Goal: Information Seeking & Learning: Check status

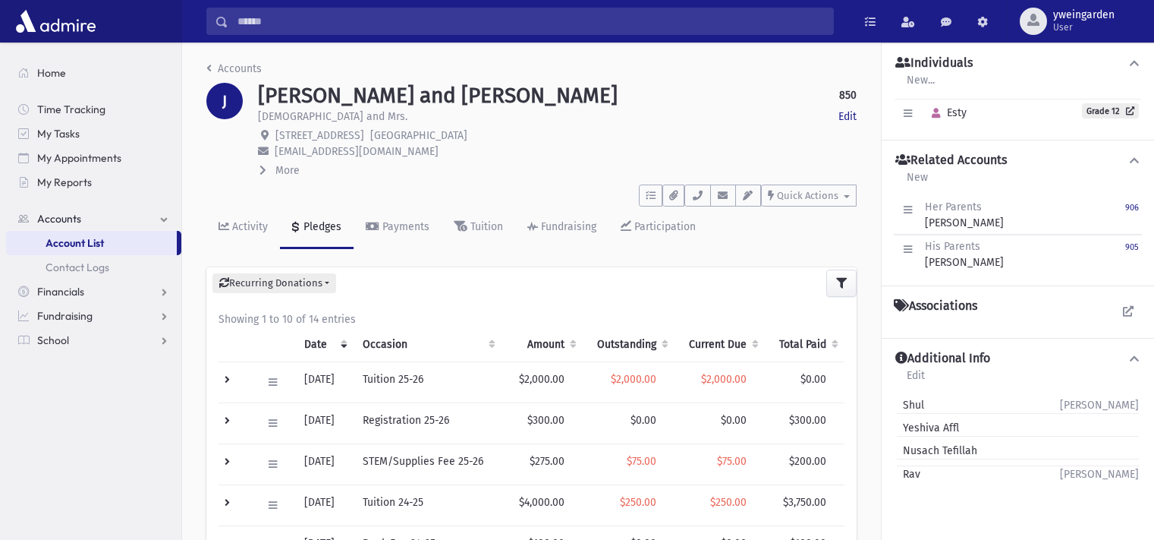
scroll to position [73, 0]
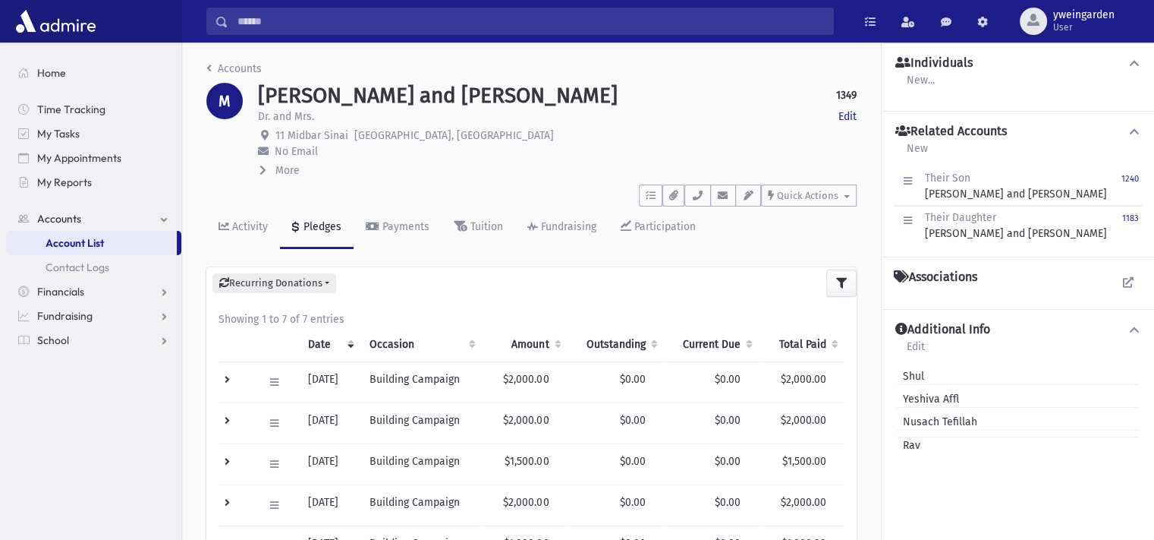
click at [291, 165] on span "More" at bounding box center [287, 170] width 24 height 13
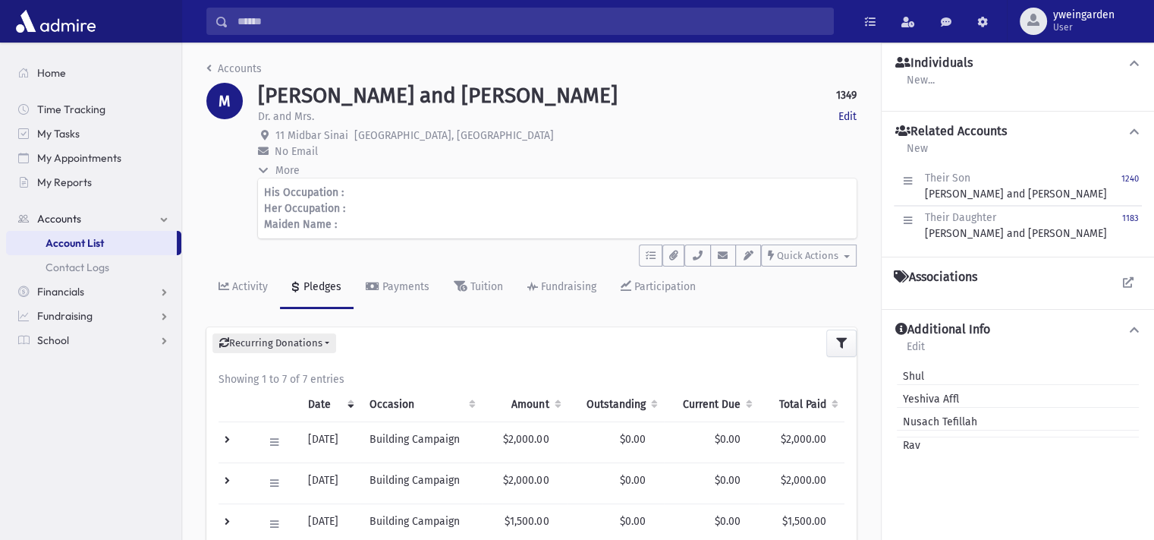
click at [291, 165] on span "More" at bounding box center [287, 170] width 24 height 13
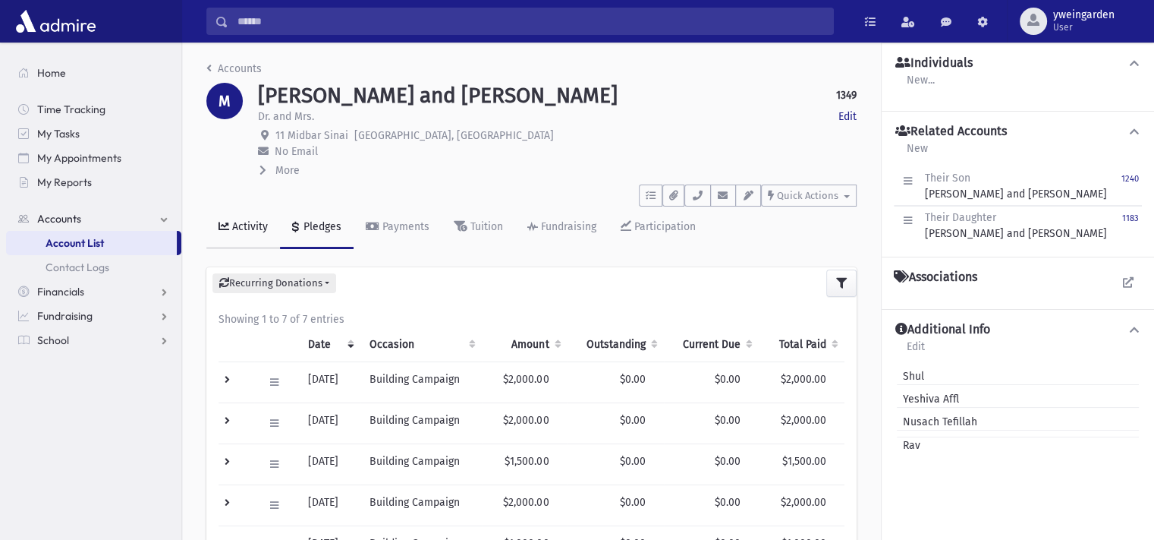
click at [240, 225] on div "Activity" at bounding box center [248, 226] width 39 height 13
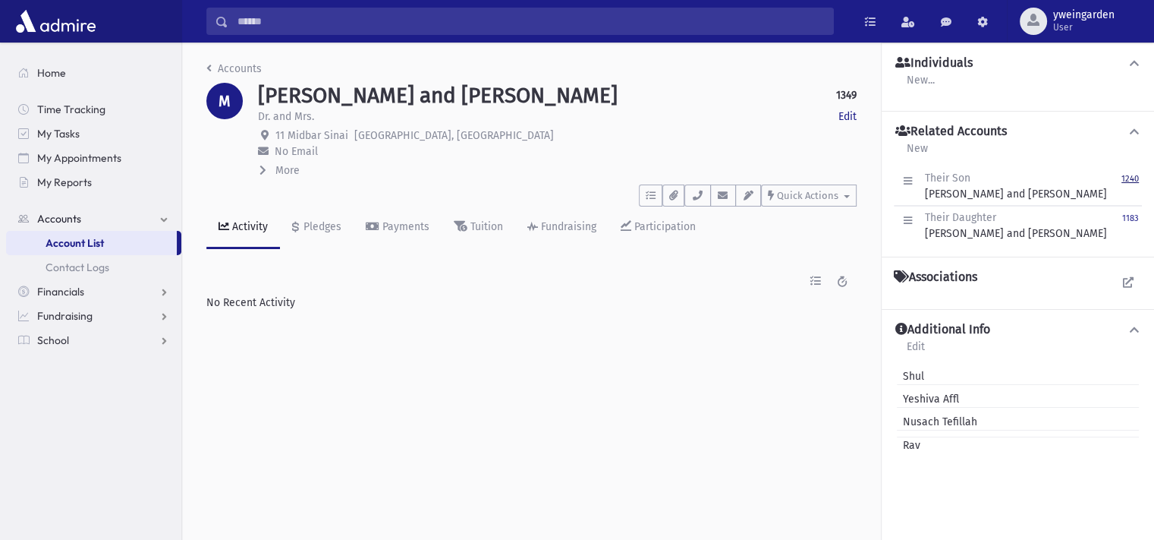
click at [1129, 178] on small "1240" at bounding box center [1130, 179] width 17 height 10
click at [404, 221] on div "Payments" at bounding box center [404, 226] width 50 height 13
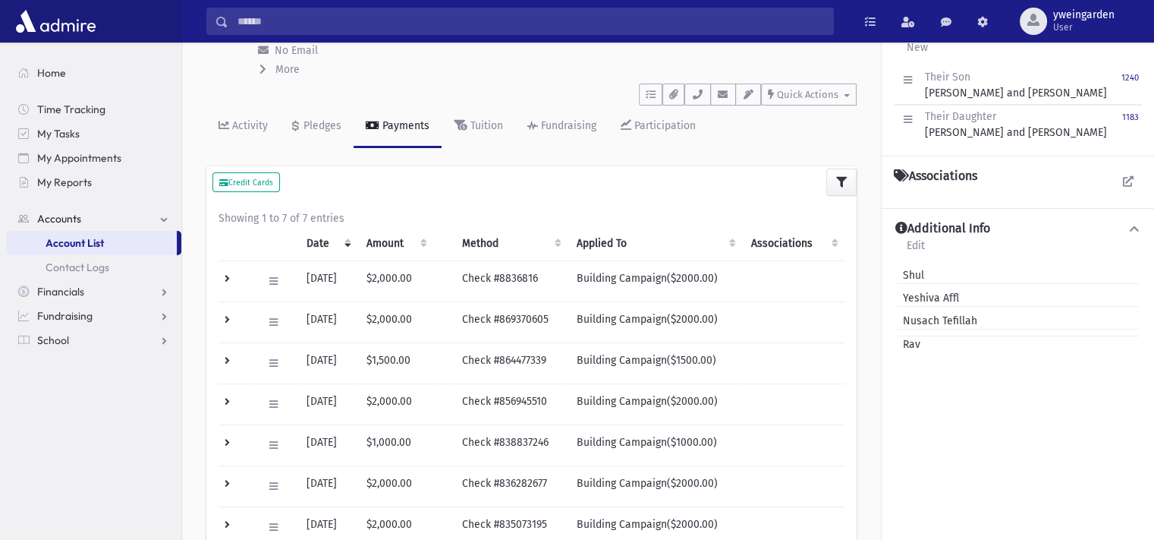
scroll to position [202, 0]
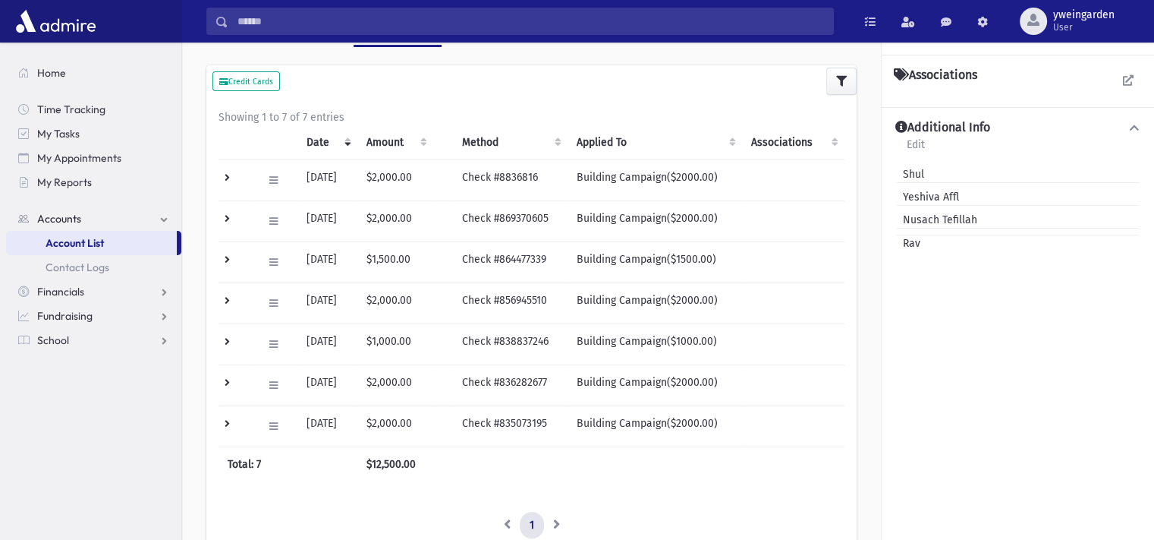
click at [227, 262] on td at bounding box center [236, 261] width 35 height 41
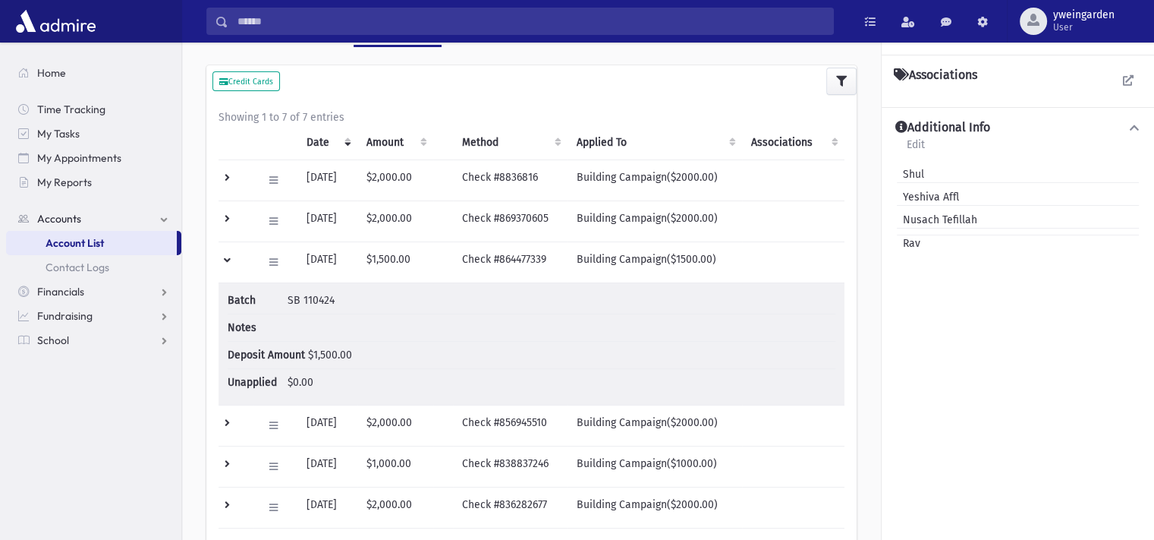
click at [227, 262] on td at bounding box center [236, 261] width 35 height 41
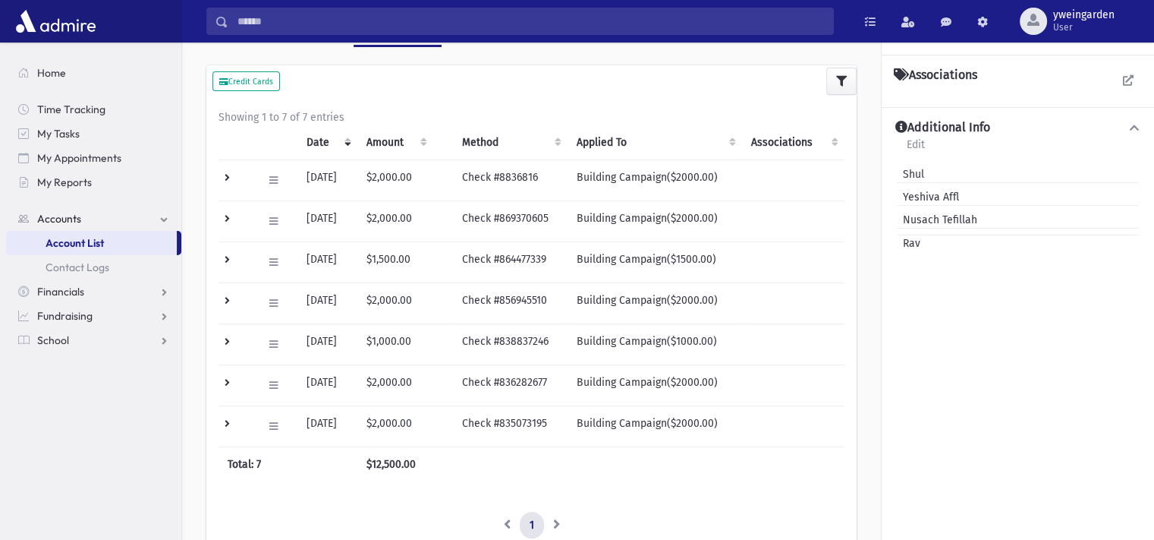
click at [227, 262] on td at bounding box center [236, 261] width 35 height 41
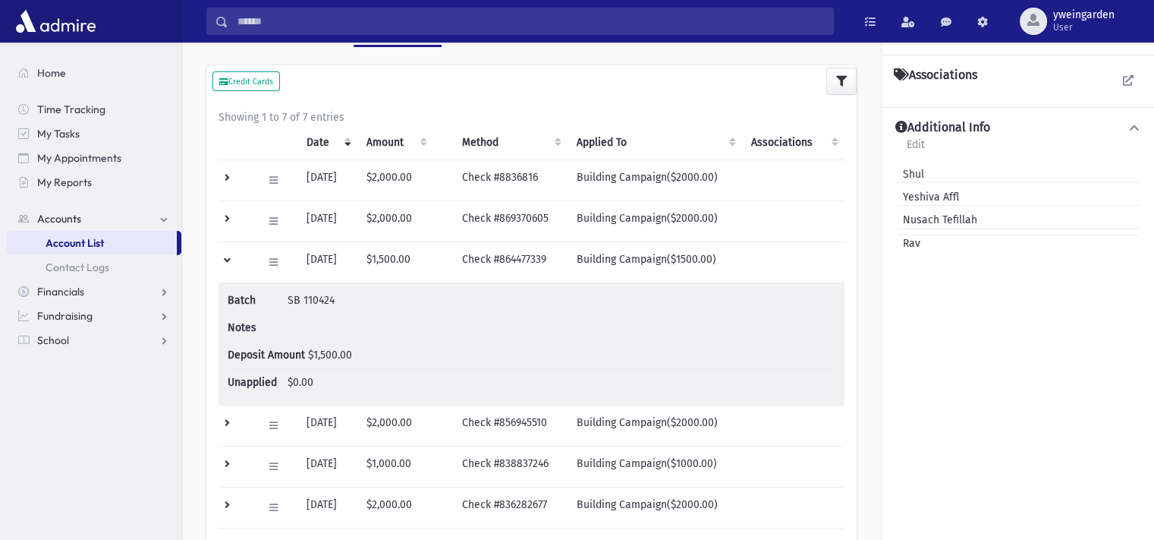
click at [227, 262] on td at bounding box center [236, 261] width 35 height 41
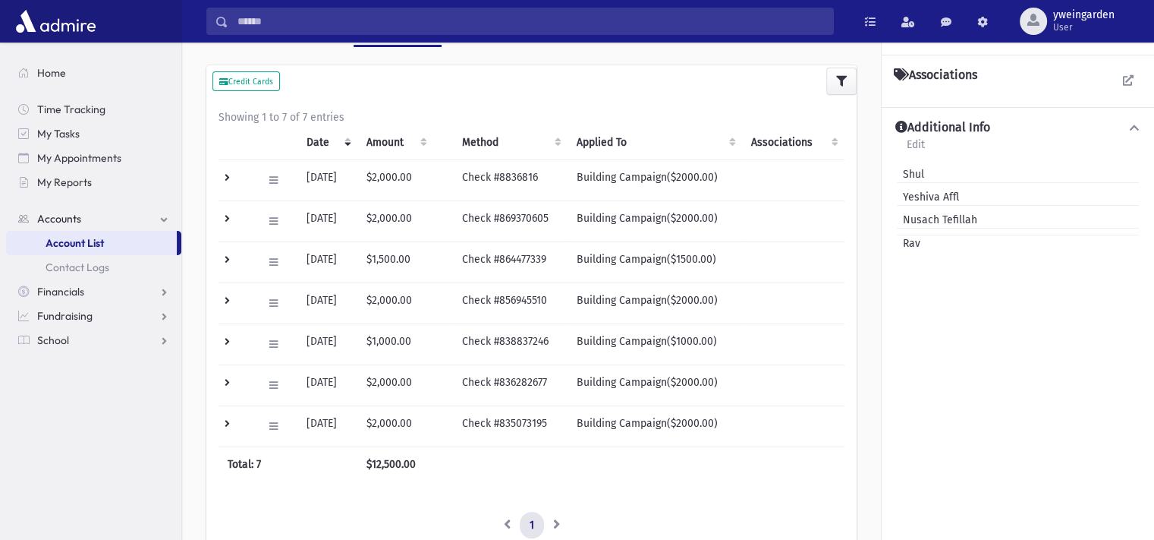
click at [357, 260] on td "11/04/2024" at bounding box center [327, 261] width 60 height 41
click at [382, 262] on td "$1,500.00" at bounding box center [395, 261] width 76 height 41
drag, startPoint x: 407, startPoint y: 263, endPoint x: 365, endPoint y: 260, distance: 41.8
click at [370, 260] on tr "Edit Void Delete Transaction Logs 11/04/2024 $1,500.00 Check #864477339 Buildin…" at bounding box center [532, 261] width 626 height 41
click at [357, 259] on td "11/04/2024" at bounding box center [327, 261] width 60 height 41
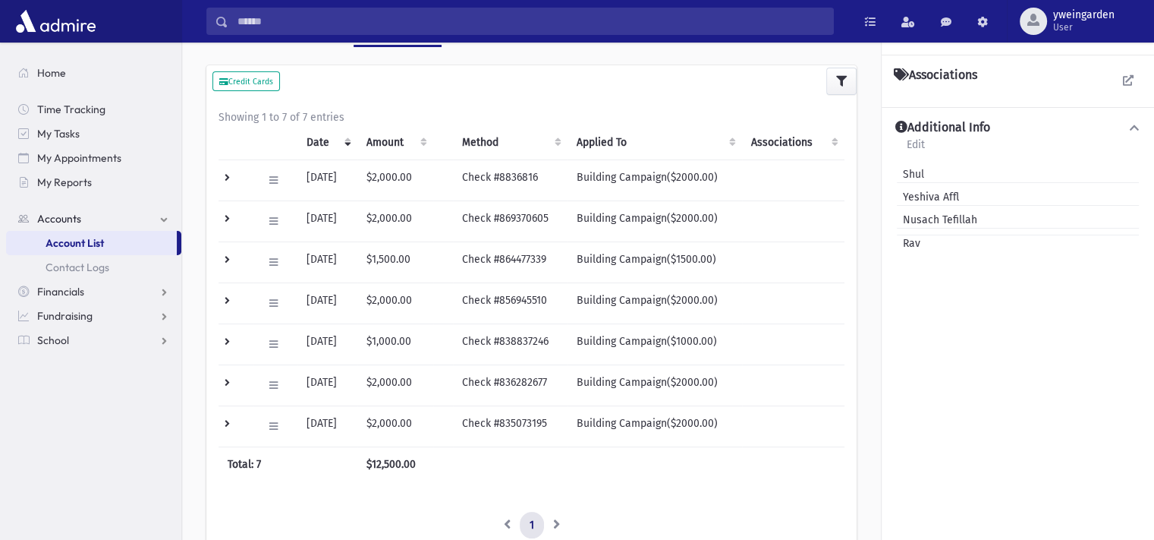
click at [357, 259] on td "11/04/2024" at bounding box center [327, 261] width 60 height 41
click at [378, 252] on td "$1,500.00" at bounding box center [395, 261] width 76 height 41
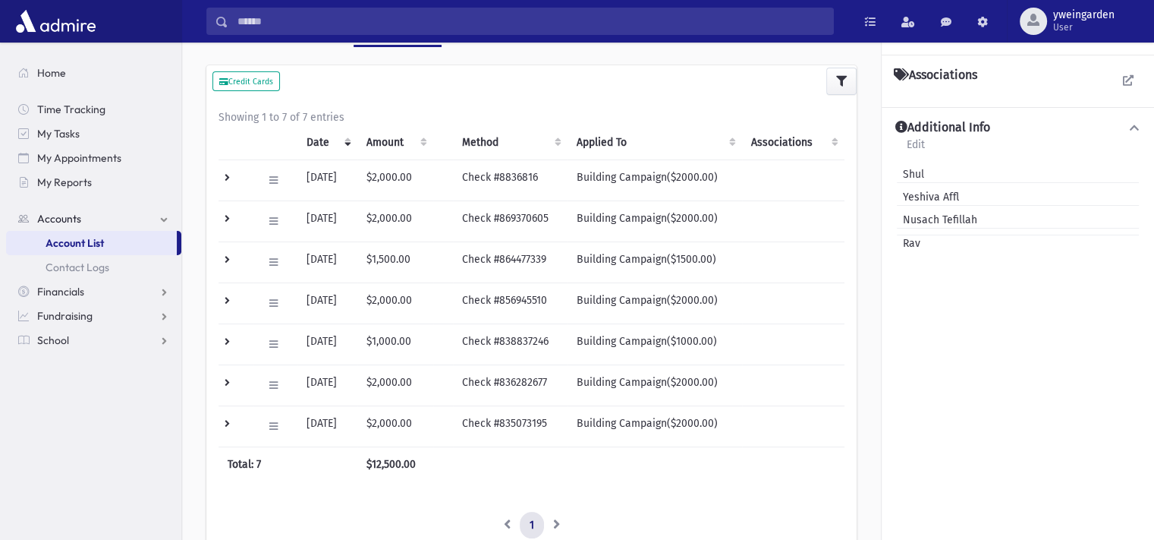
click at [389, 253] on td "$1,500.00" at bounding box center [395, 261] width 76 height 41
click at [414, 253] on td "$1,500.00" at bounding box center [395, 261] width 76 height 41
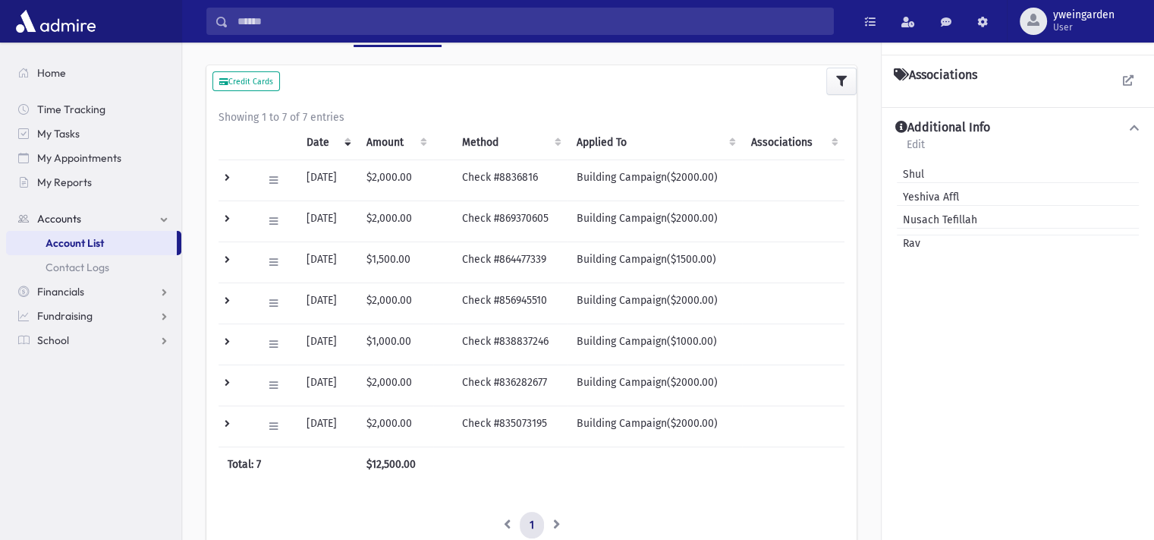
click at [234, 257] on td at bounding box center [236, 261] width 35 height 41
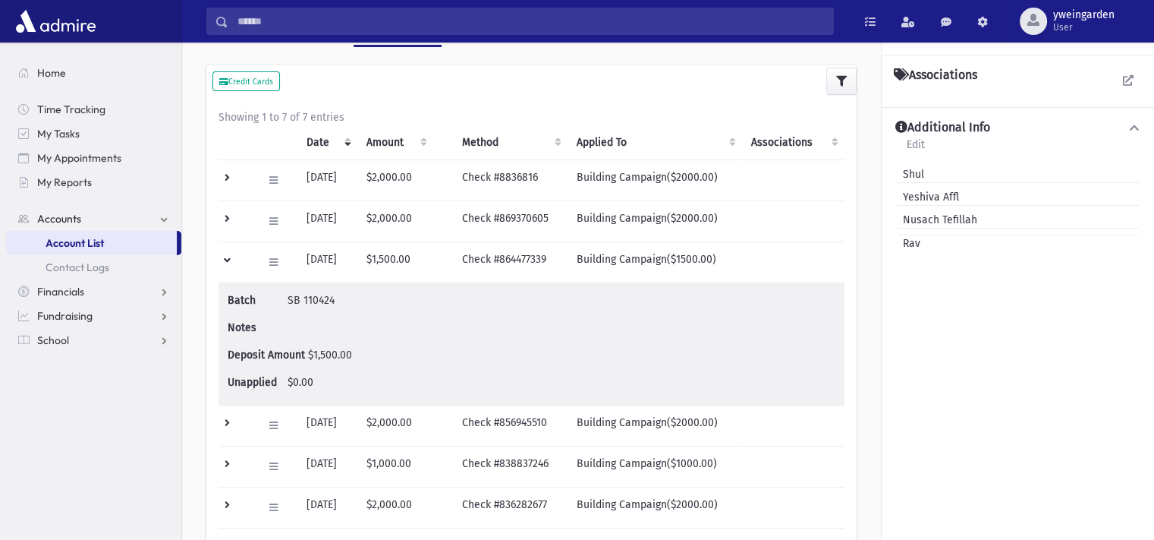
click at [234, 257] on td at bounding box center [236, 261] width 35 height 41
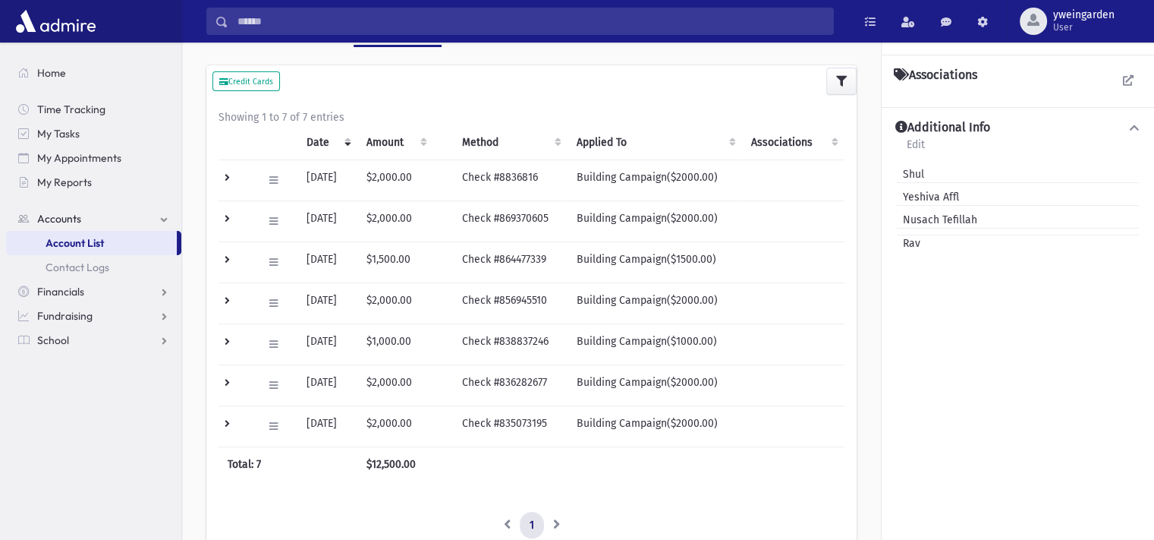
click at [234, 257] on td at bounding box center [236, 261] width 35 height 41
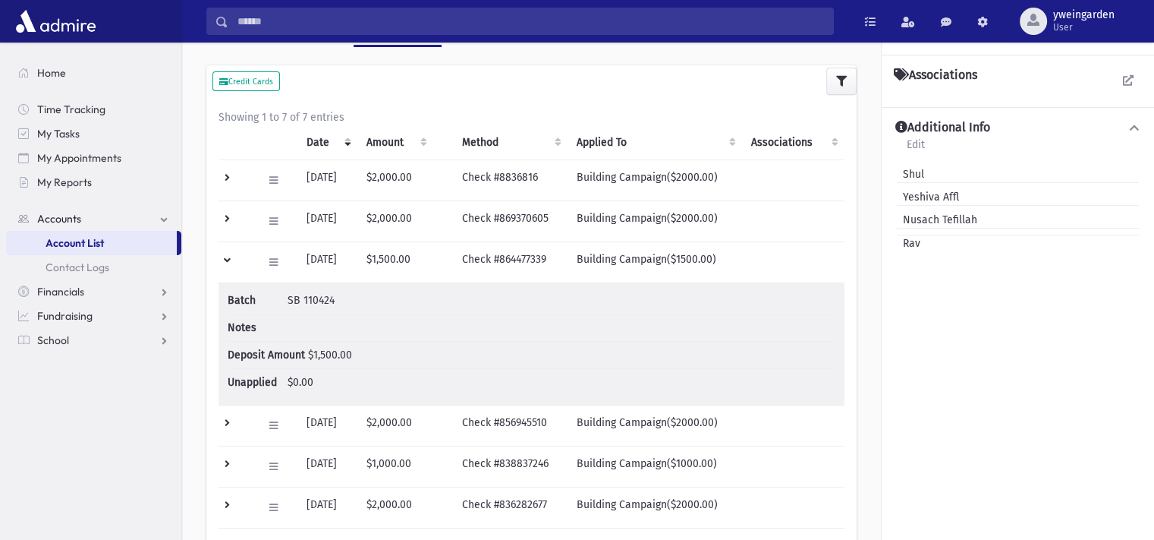
click at [234, 257] on td at bounding box center [236, 261] width 35 height 41
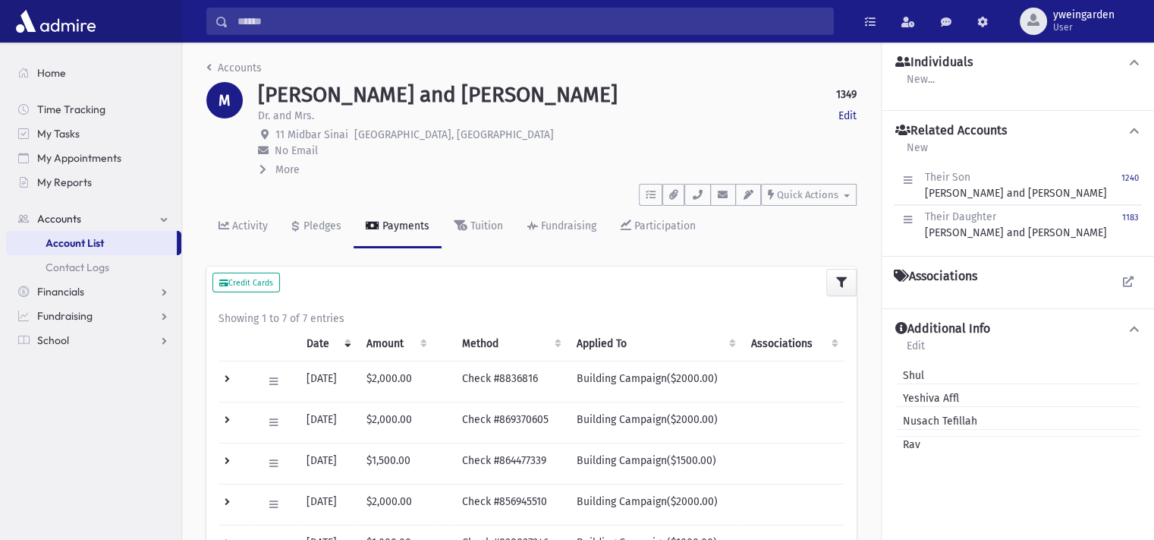
scroll to position [0, 0]
click at [338, 233] on link "Pledges" at bounding box center [317, 227] width 74 height 42
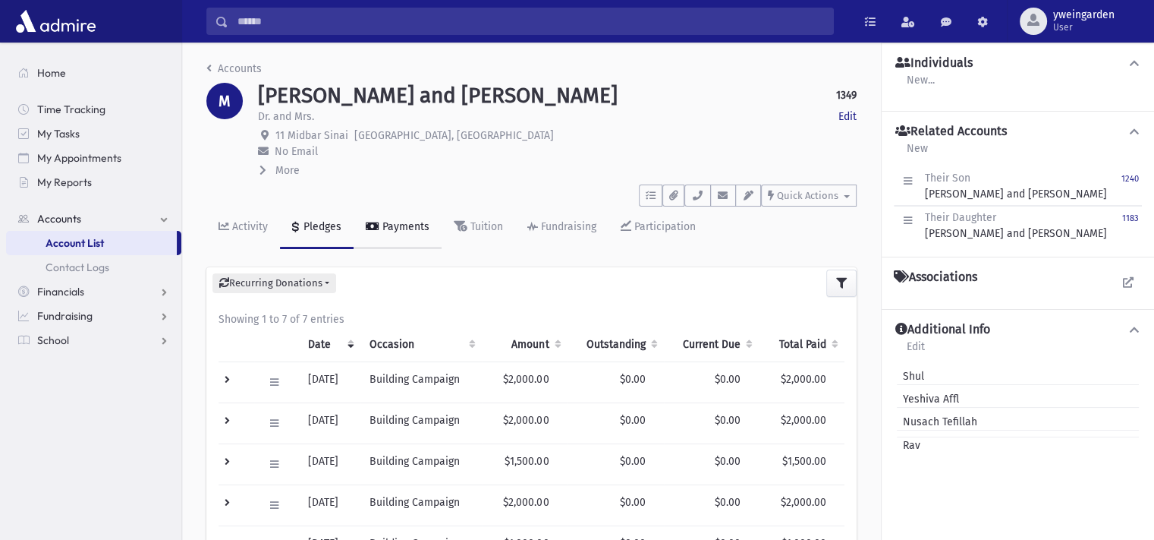
click at [373, 219] on link "Payments" at bounding box center [398, 227] width 88 height 42
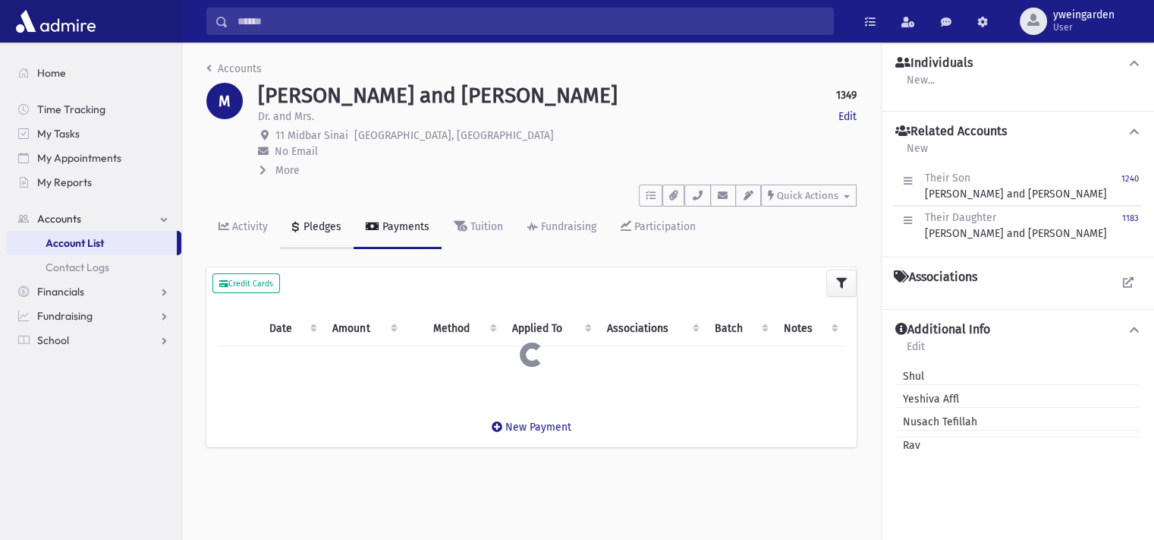
click at [323, 222] on div "Pledges" at bounding box center [321, 226] width 41 height 13
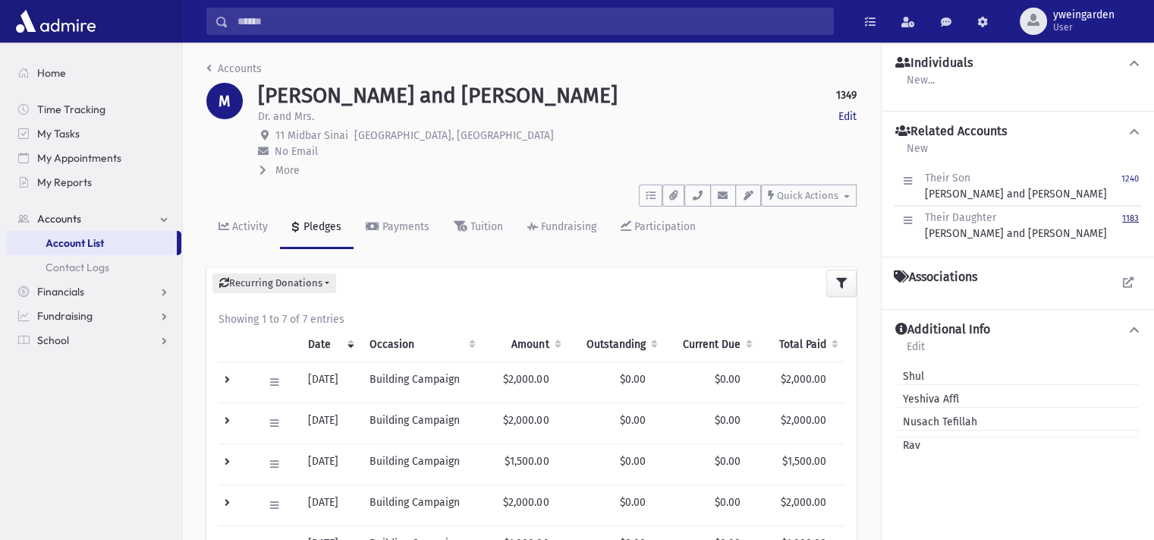
click at [1132, 215] on small "1183" at bounding box center [1130, 218] width 17 height 10
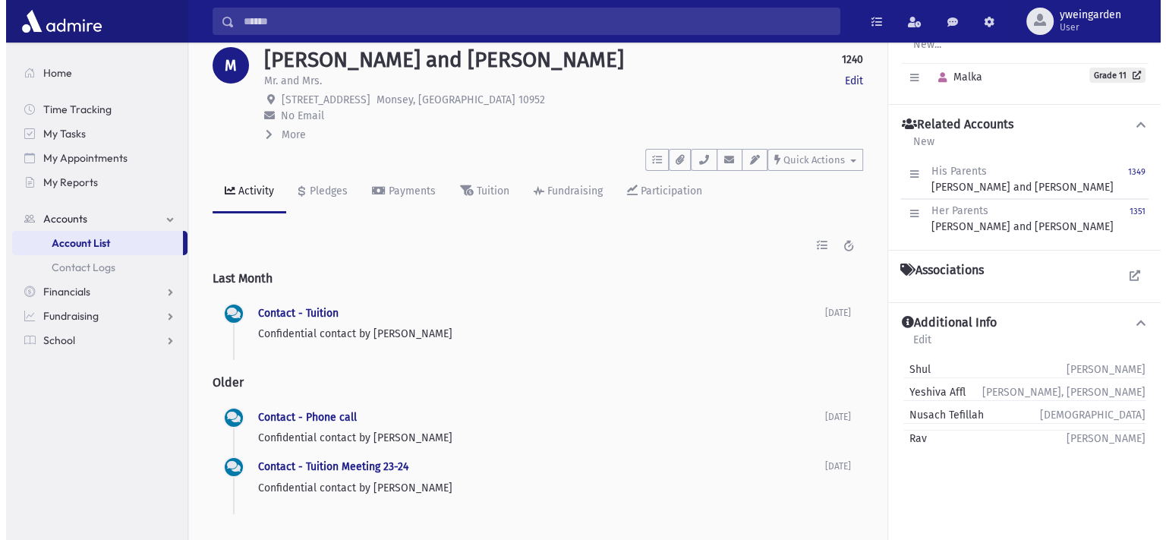
scroll to position [77, 0]
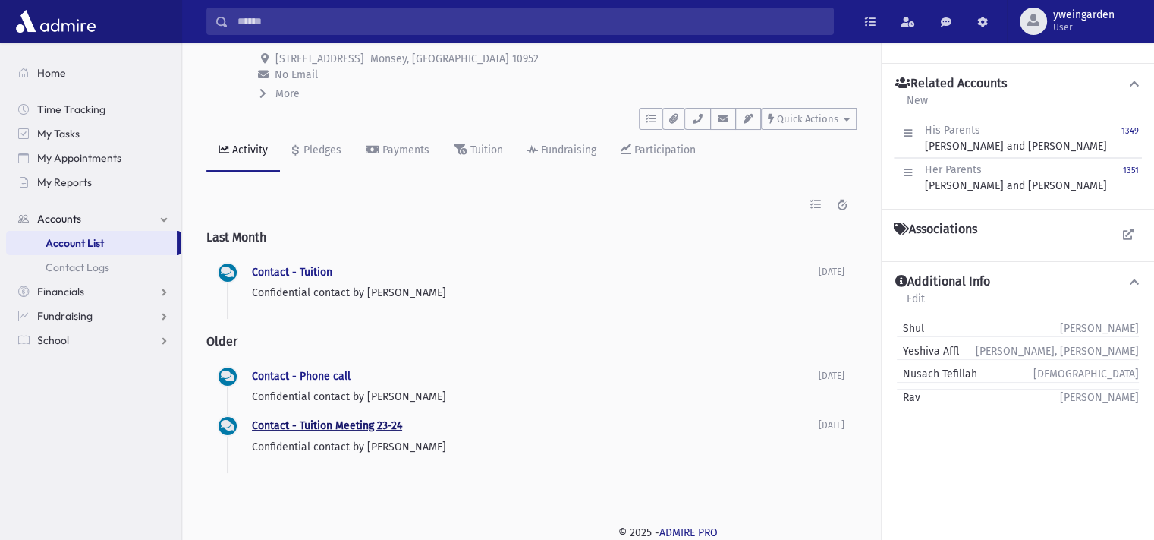
click at [316, 430] on link "Contact - Tuition Meeting 23-24" at bounding box center [327, 425] width 150 height 13
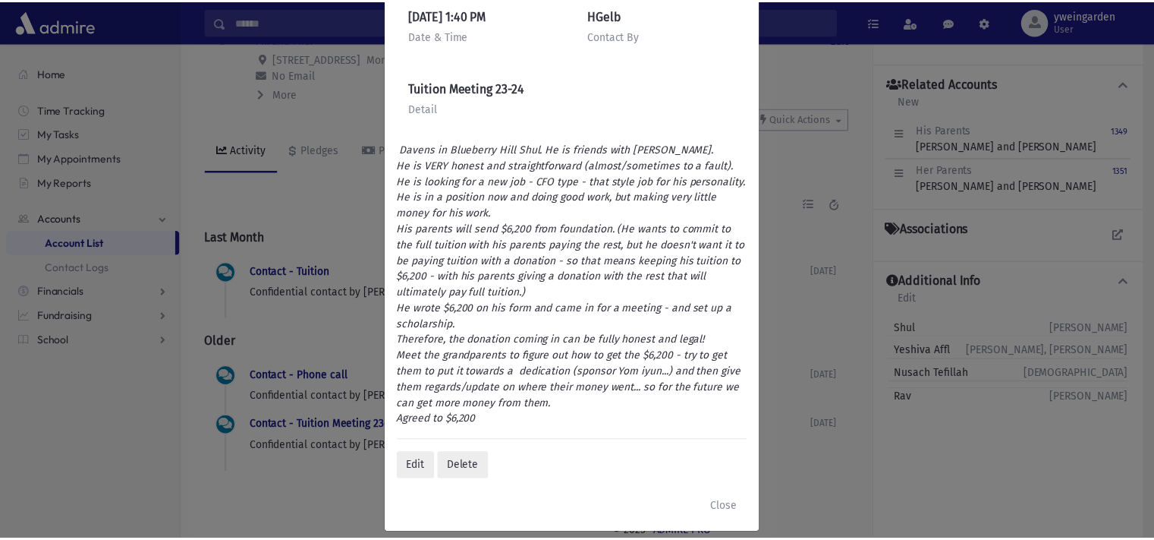
scroll to position [162, 0]
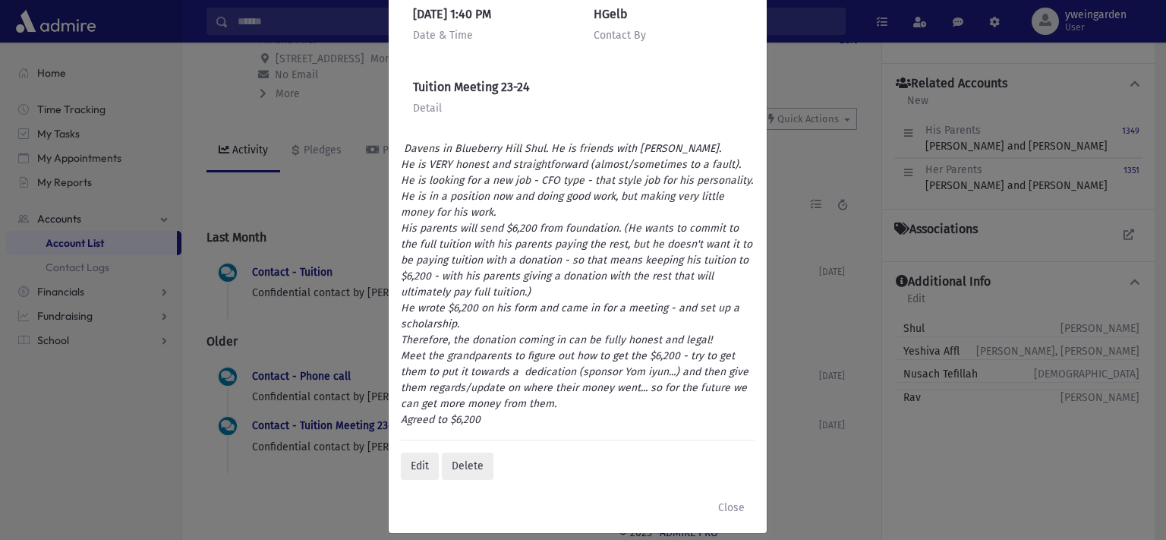
click at [315, 288] on div "M MAYER, Moshe and Esther, Mr. and Mrs. (1240) 7 Crestview Terrace To Do's No o…" at bounding box center [583, 270] width 1166 height 540
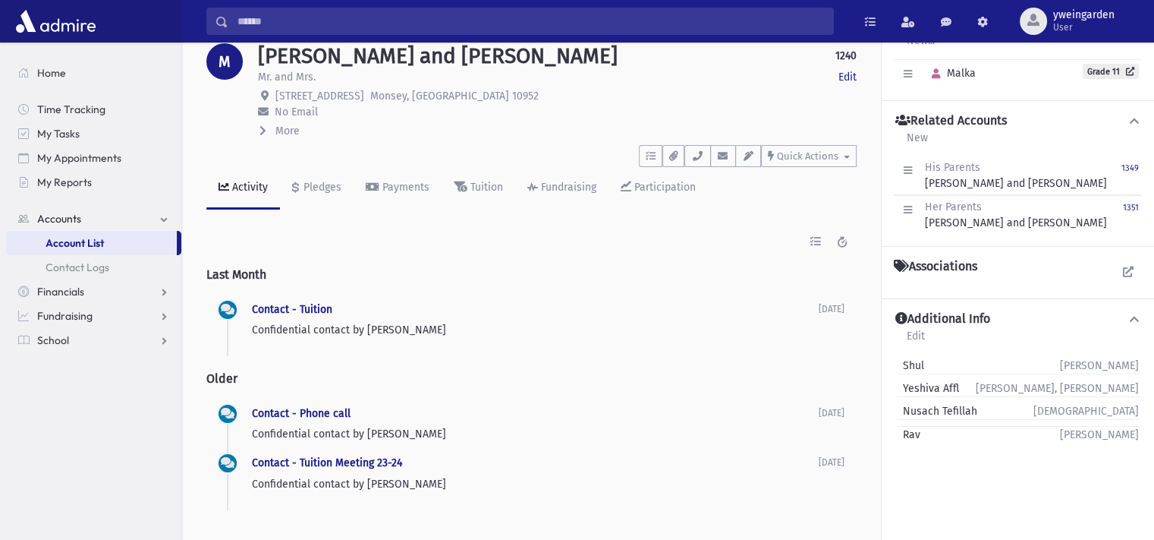
scroll to position [0, 0]
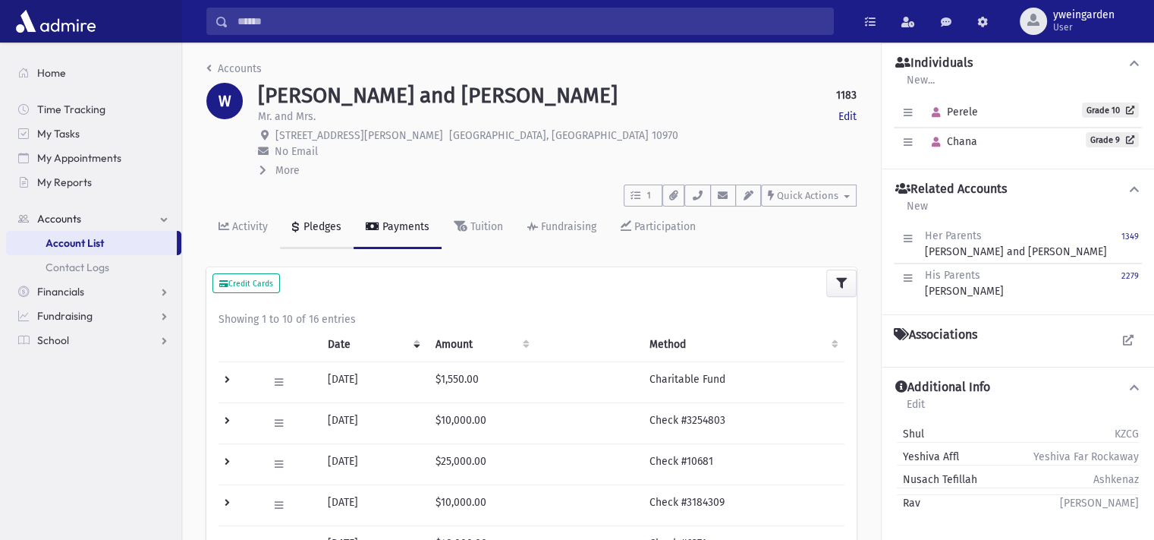
click at [319, 226] on div "Pledges" at bounding box center [321, 226] width 41 height 13
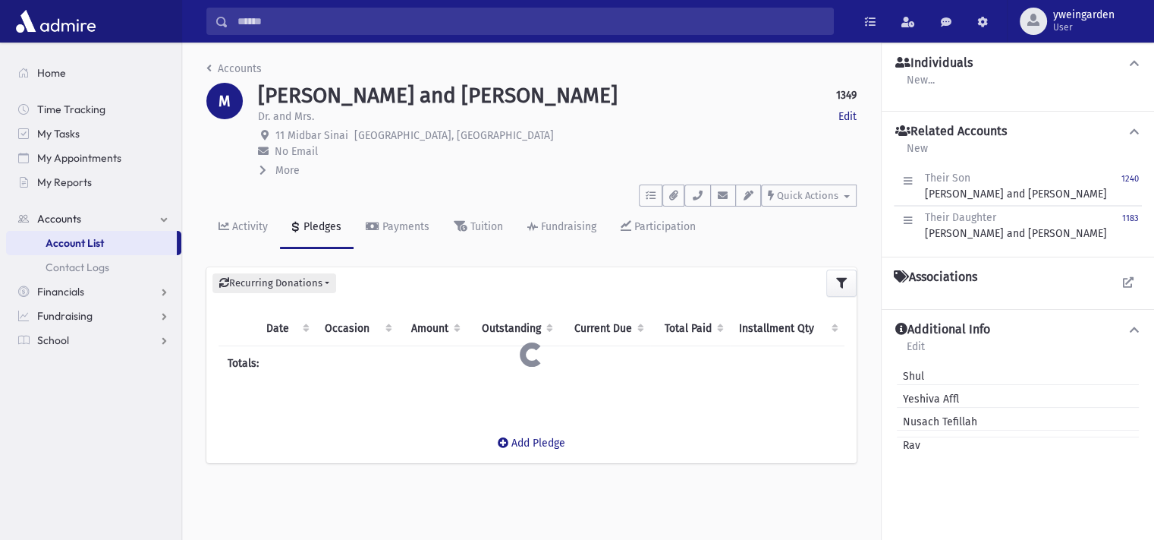
click at [537, 20] on input "Search" at bounding box center [530, 21] width 605 height 27
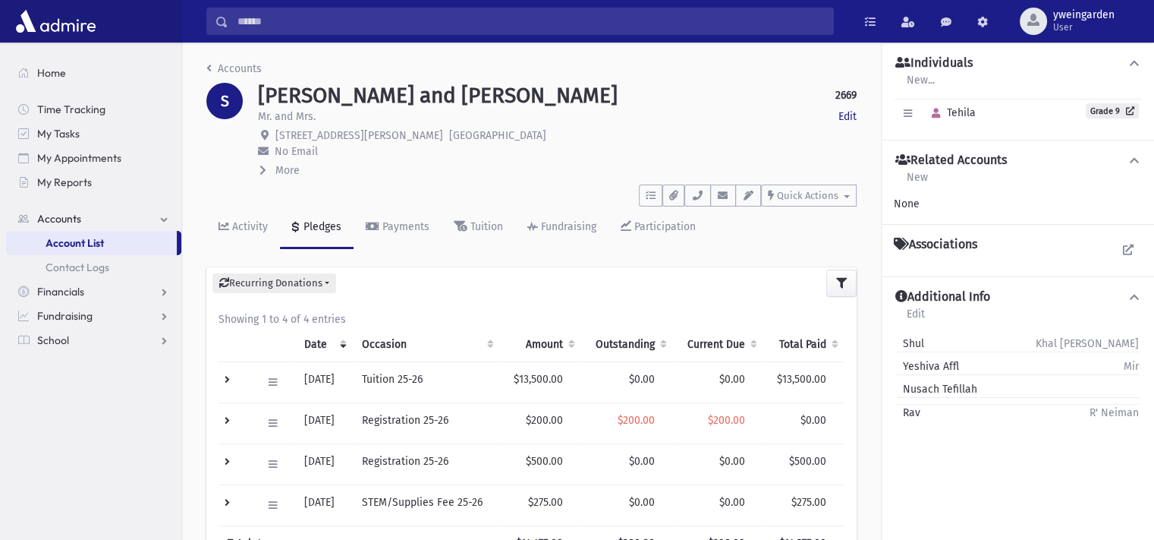
click at [531, 23] on input "Search" at bounding box center [530, 21] width 605 height 27
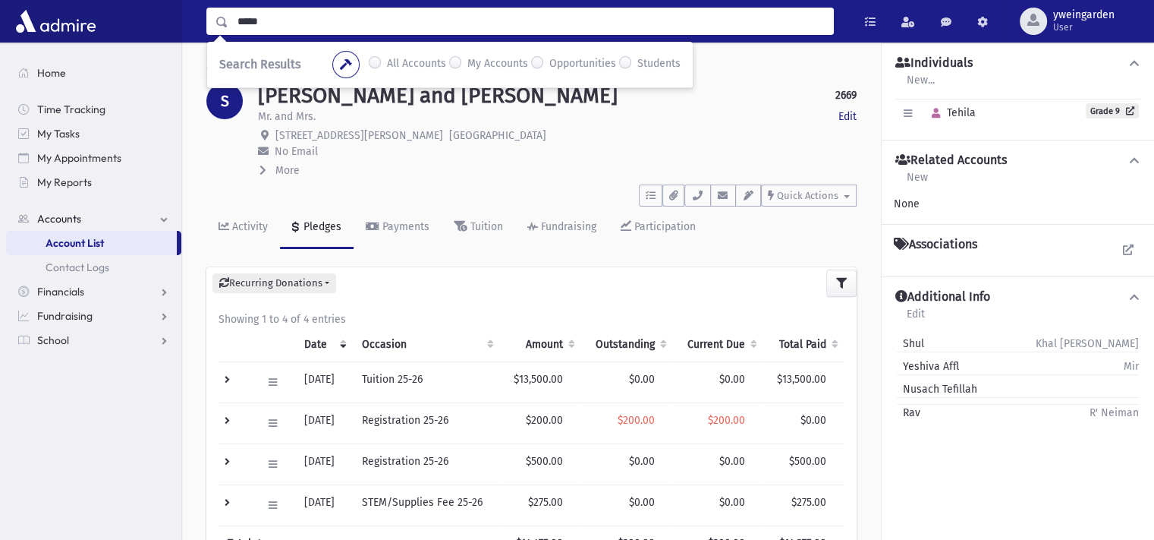
type input "*****"
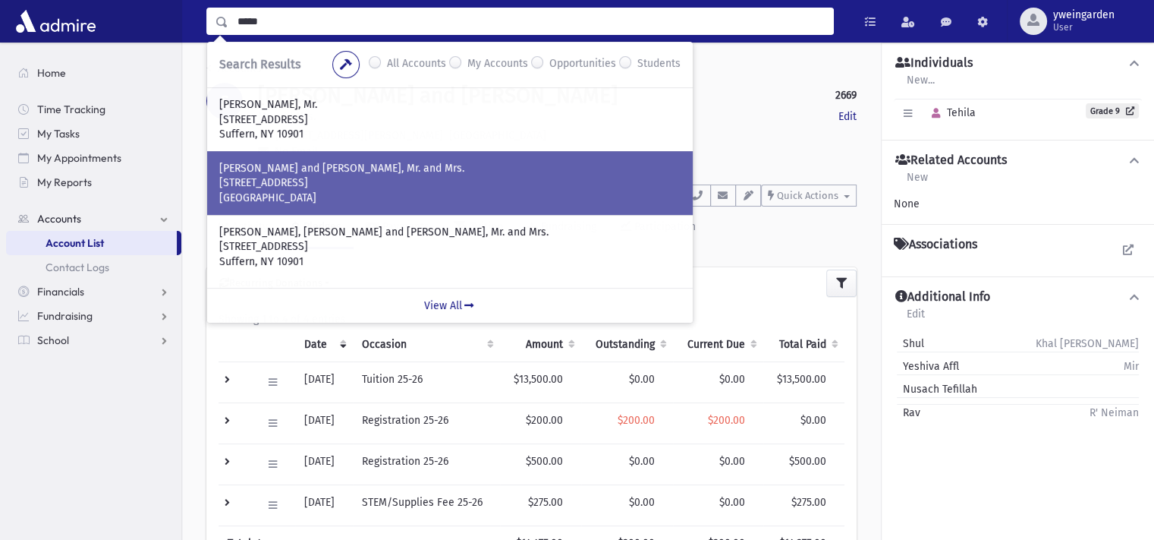
click at [477, 166] on p "[PERSON_NAME] and [PERSON_NAME], Mr. and Mrs." at bounding box center [449, 168] width 461 height 15
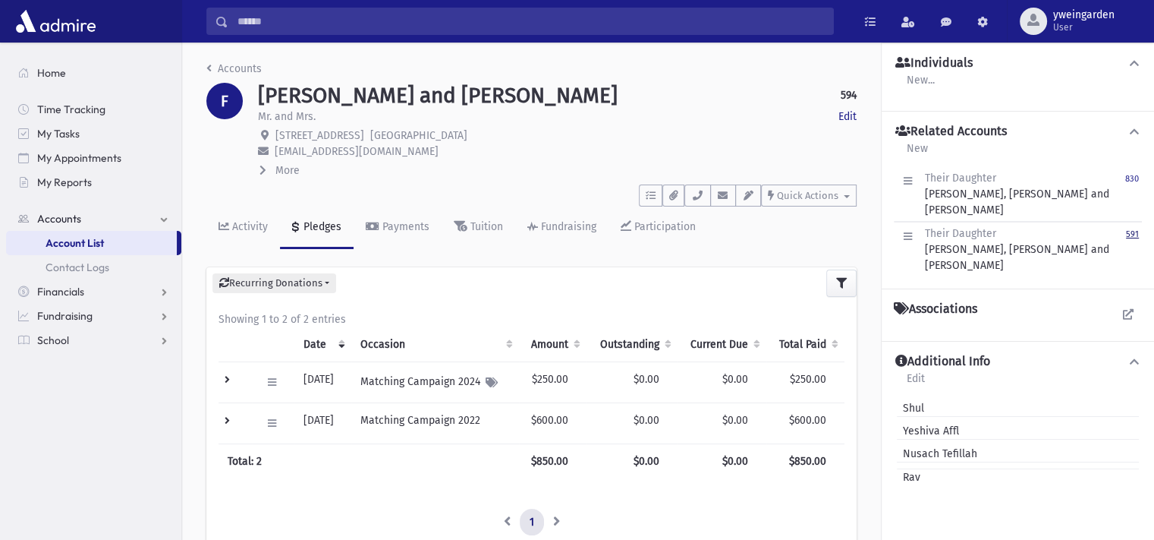
click at [1130, 229] on small "591" at bounding box center [1132, 234] width 13 height 10
click at [1132, 178] on small "830" at bounding box center [1132, 179] width 14 height 10
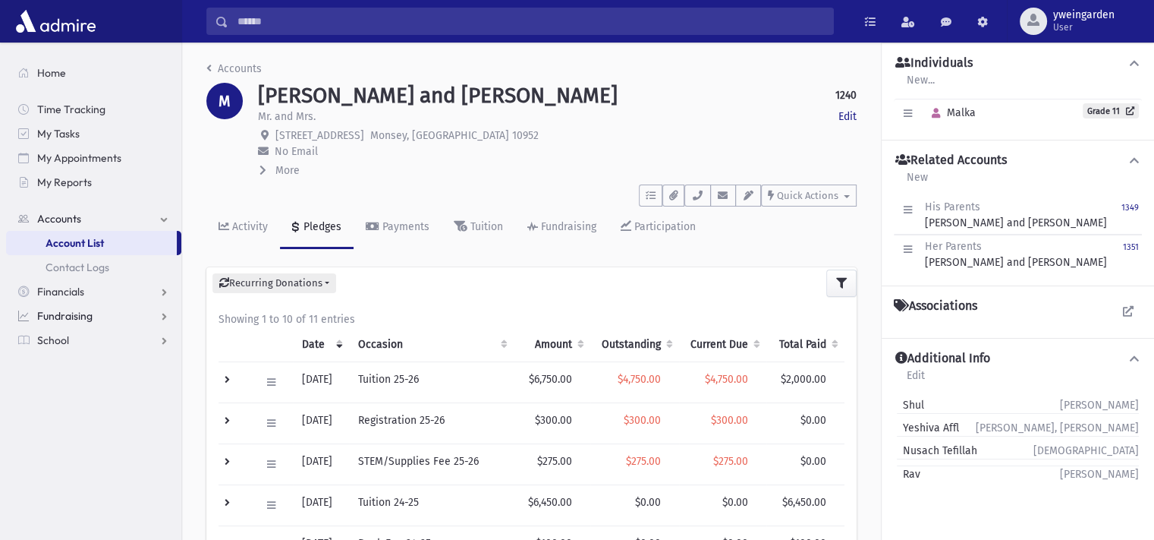
click at [81, 317] on span "Fundraising" at bounding box center [64, 316] width 55 height 14
click at [91, 339] on span "Campaign Overview" at bounding box center [95, 340] width 98 height 14
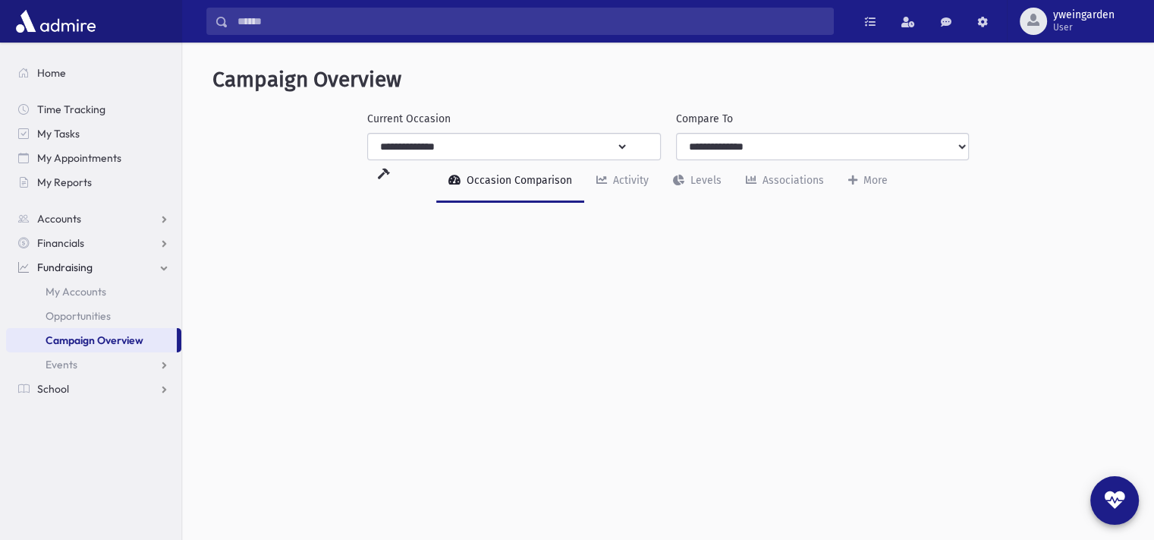
click at [527, 144] on select "**********" at bounding box center [498, 146] width 261 height 27
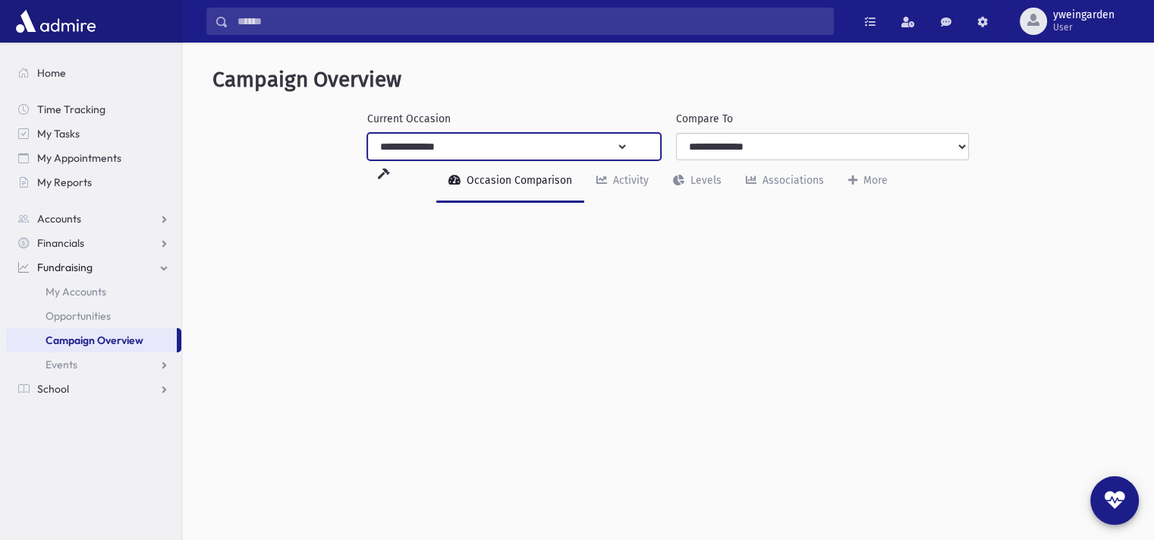
select select "**"
click at [368, 133] on select "**********" at bounding box center [498, 146] width 261 height 27
